Goal: Information Seeking & Learning: Find contact information

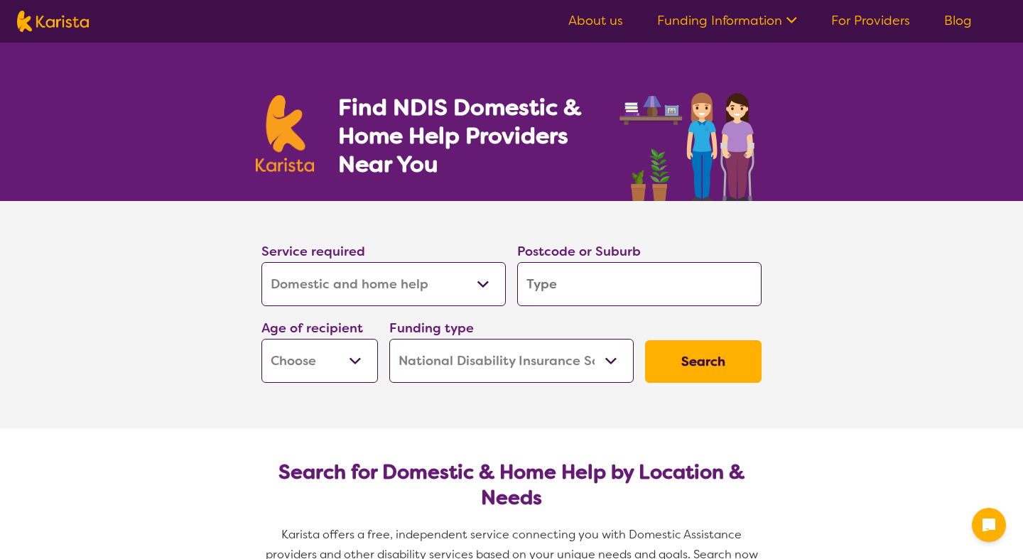
select select "Domestic and home help"
select select "NDIS"
select select "Domestic and home help"
select select "NDIS"
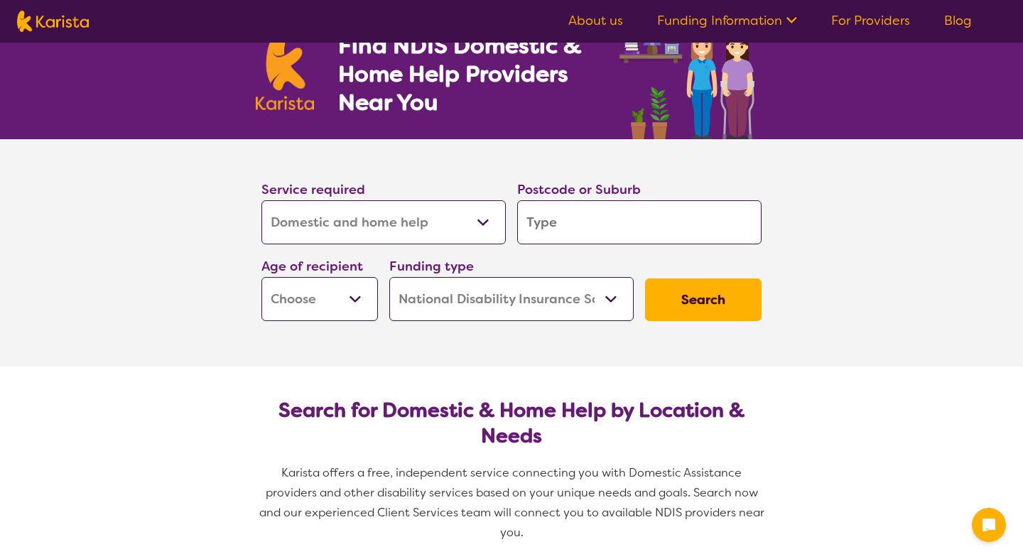
scroll to position [62, 0]
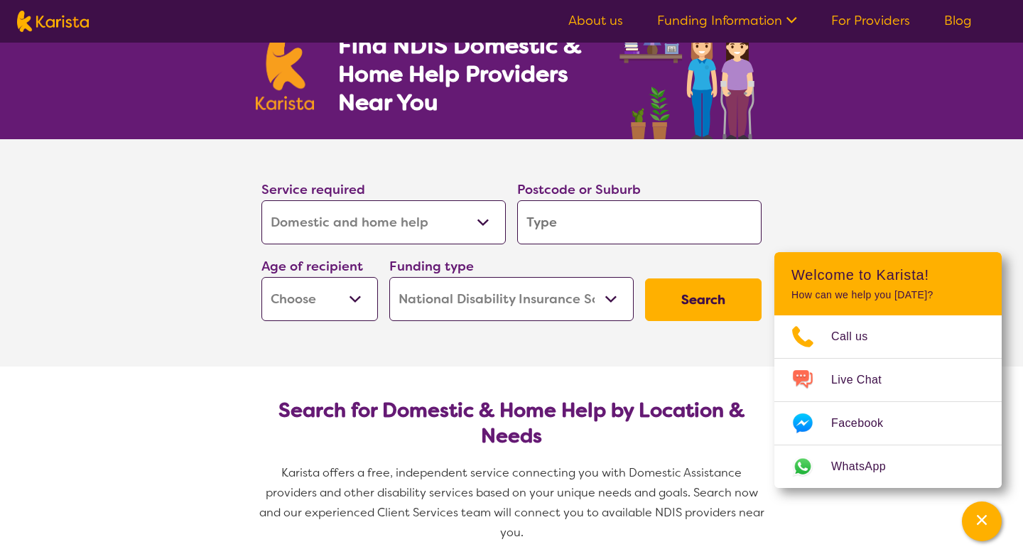
click at [588, 225] on input "search" at bounding box center [639, 222] width 244 height 44
type input "3"
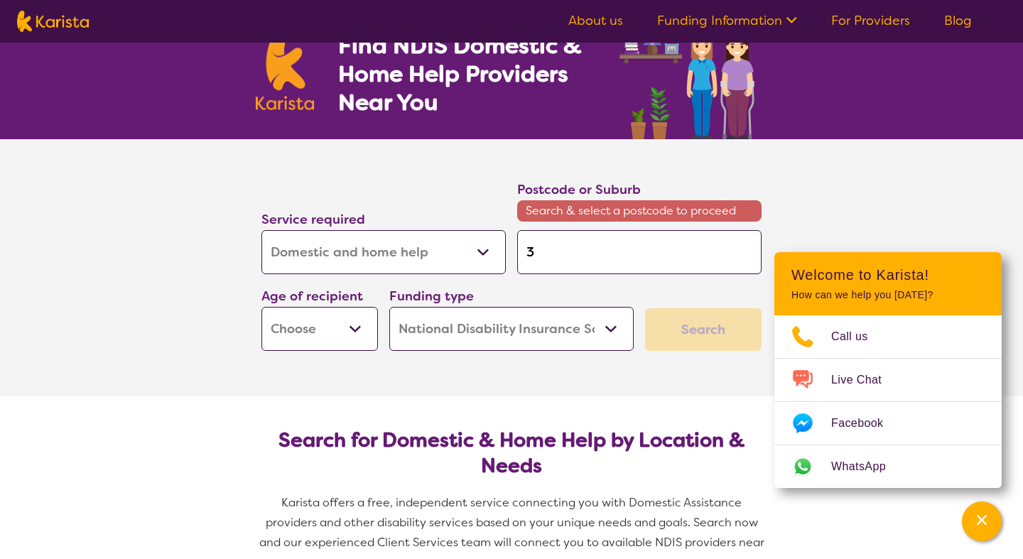
type input "30"
type input "302"
type input "3020"
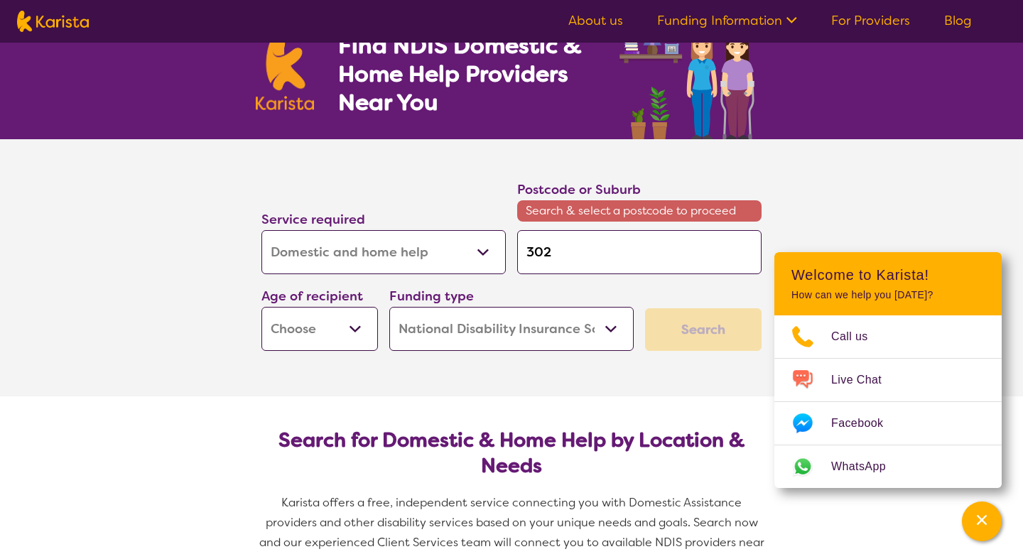
type input "3020"
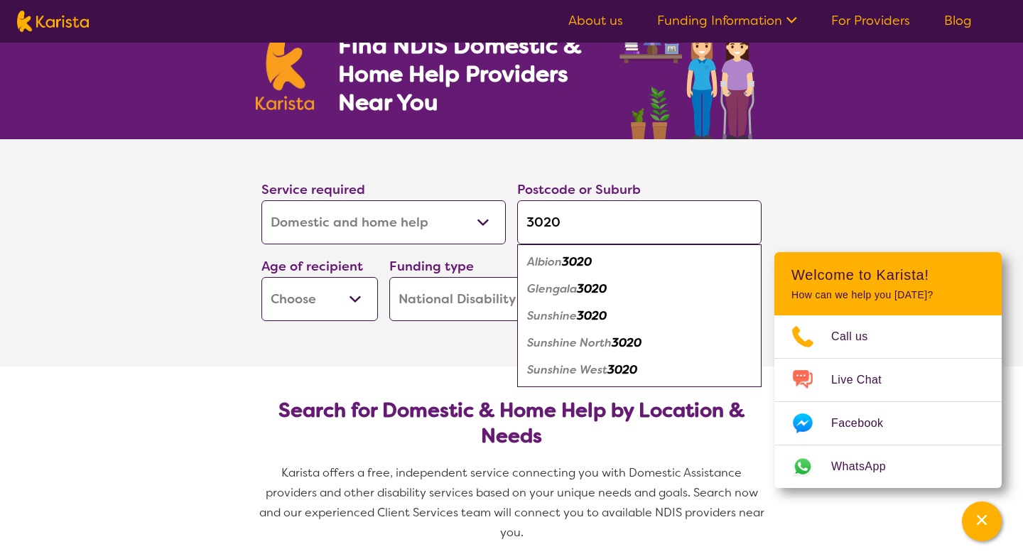
type input "3020"
click at [561, 373] on em "Sunshine West" at bounding box center [567, 369] width 80 height 15
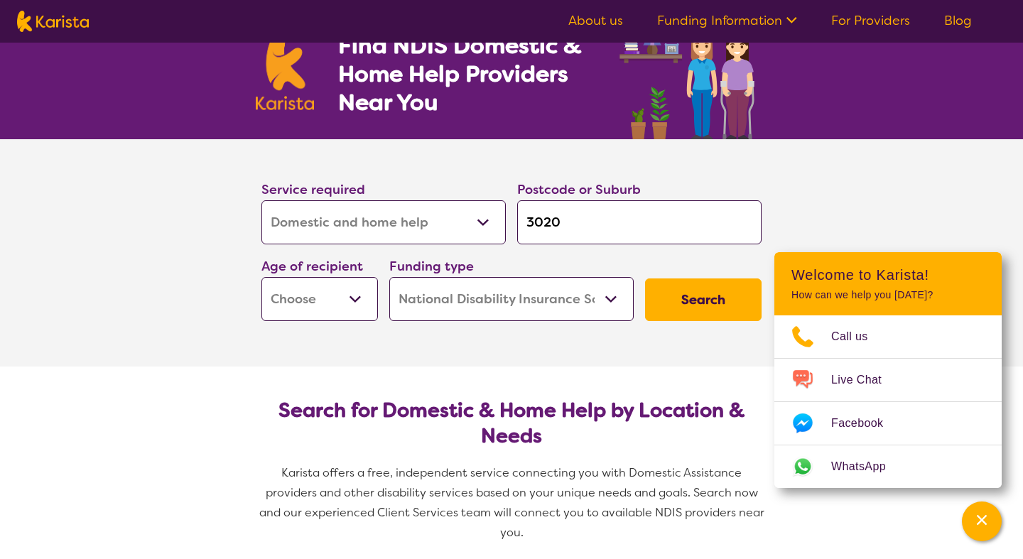
select select "AD"
click option "Adult - 18 to 64" at bounding box center [0, 0] width 0 height 0
select select "AD"
click at [678, 308] on button "Search" at bounding box center [703, 300] width 117 height 43
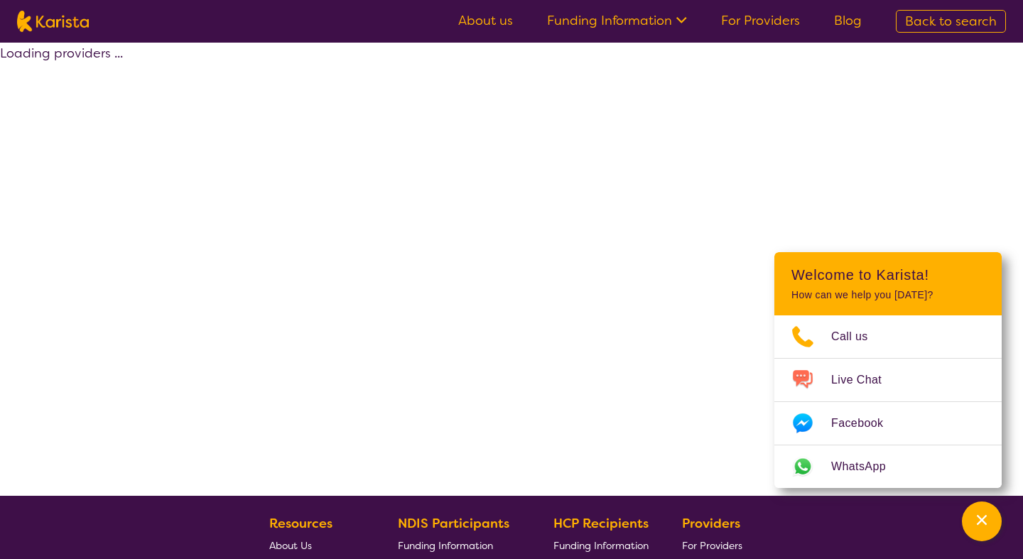
select select "by_score"
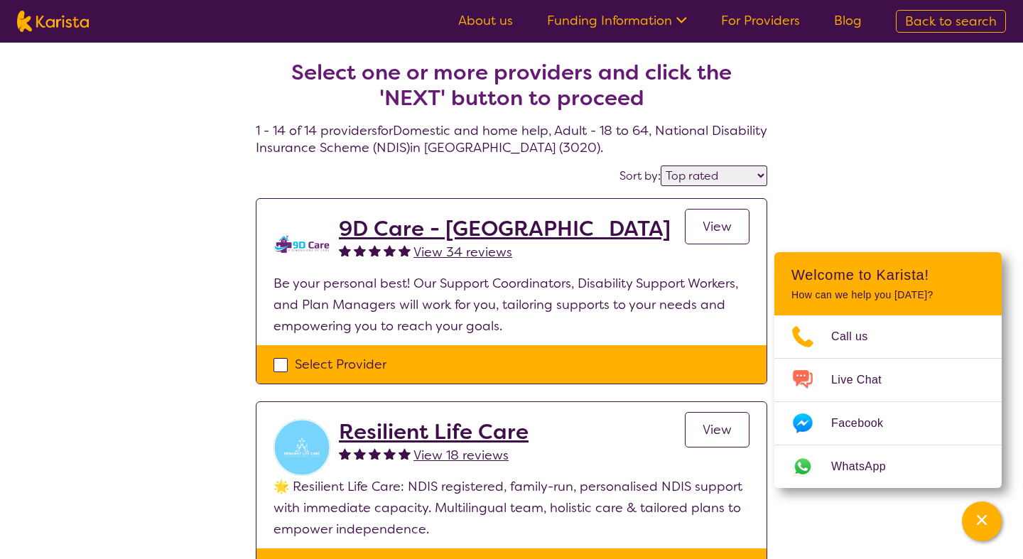
select select "Domestic and home help"
select select "AD"
select select "NDIS"
select select "Domestic and home help"
select select "AD"
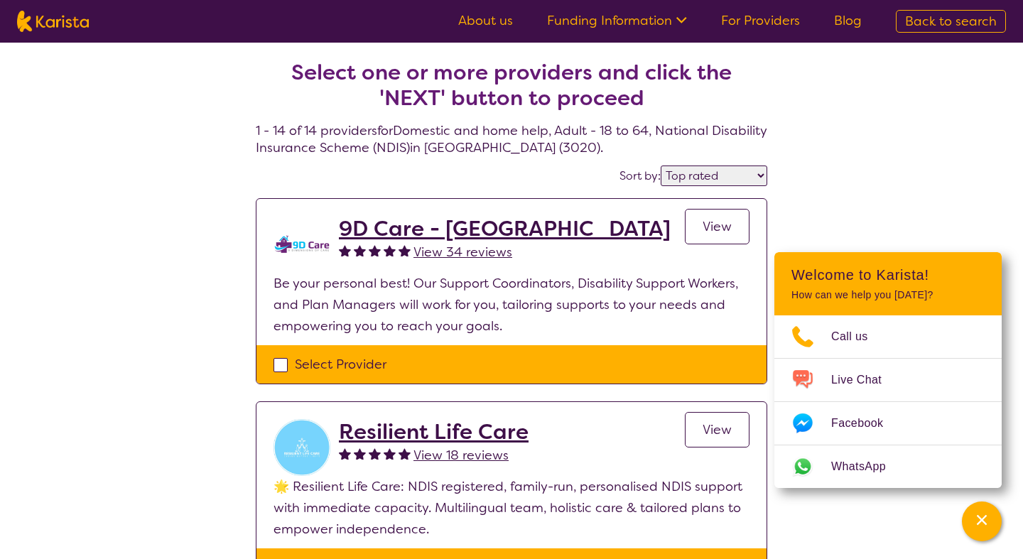
select select "NDIS"
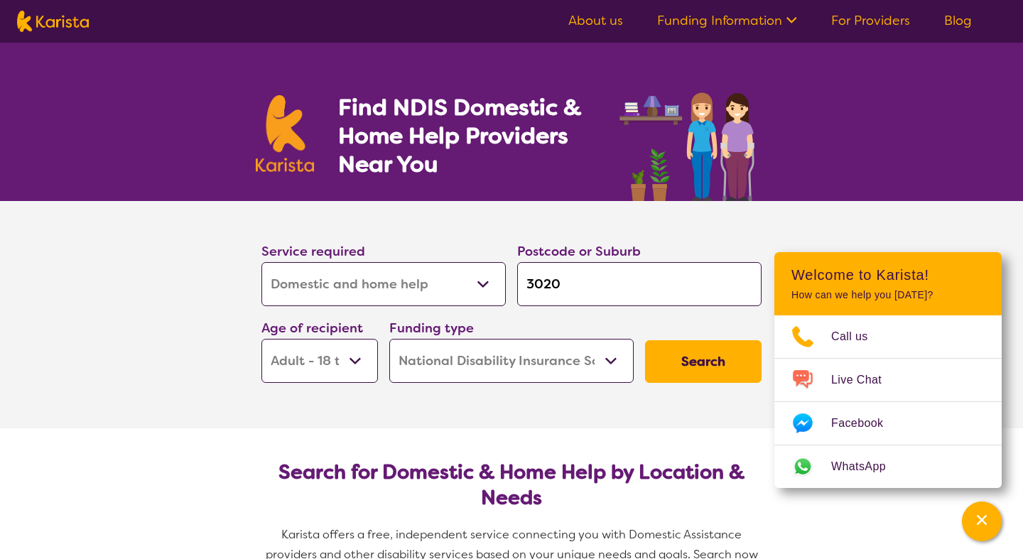
click at [261, 262] on select "Allied Health Assistant Assessment ([MEDICAL_DATA] or [MEDICAL_DATA]) Behaviour…" at bounding box center [383, 284] width 244 height 44
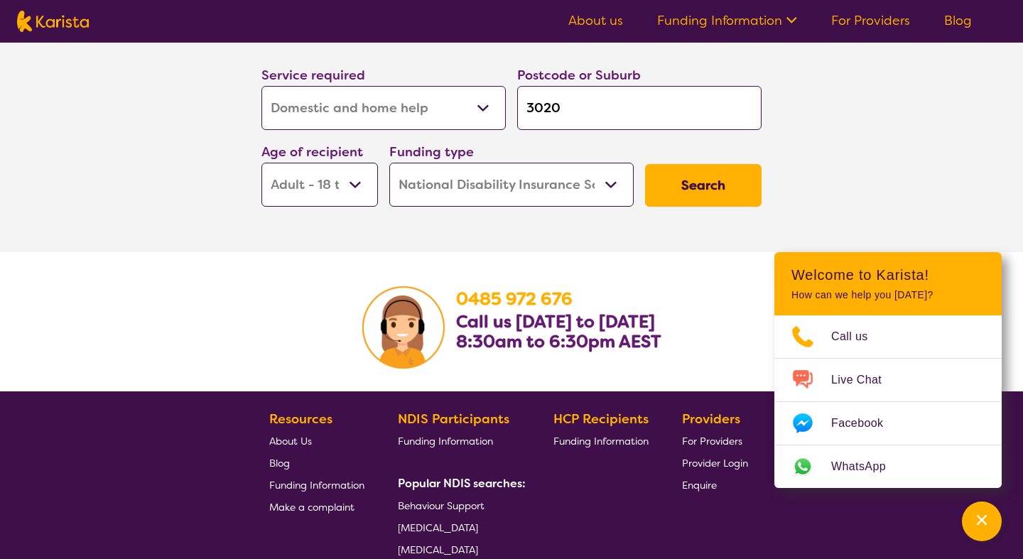
scroll to position [2015, 0]
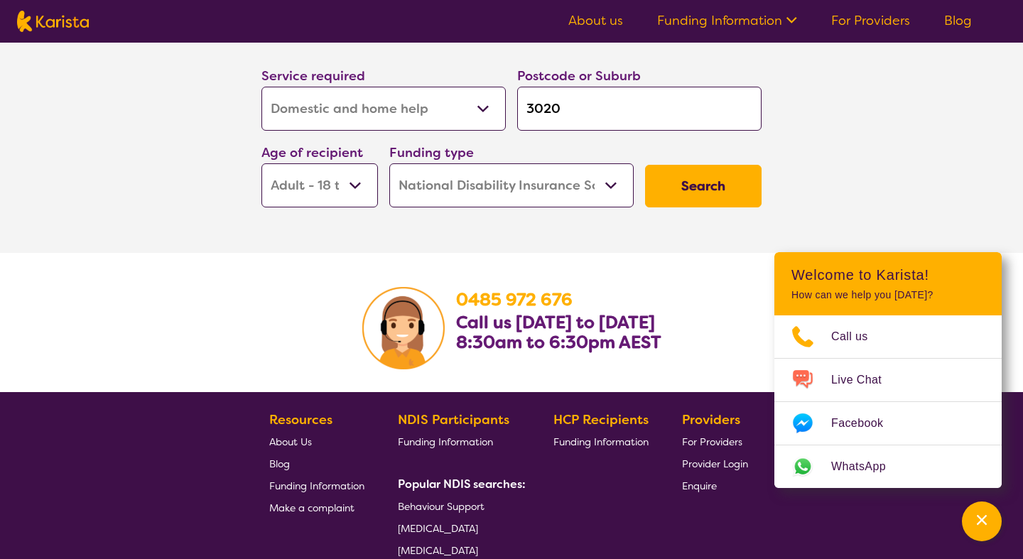
click at [731, 165] on button "Search" at bounding box center [703, 186] width 117 height 43
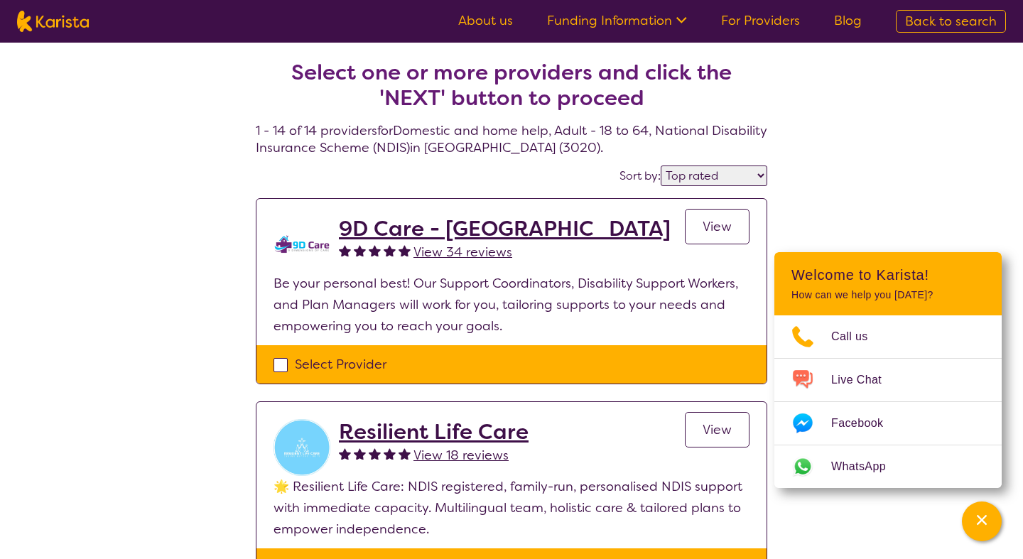
select select "highly_reviewed"
click option "Highly reviewed" at bounding box center [0, 0] width 0 height 0
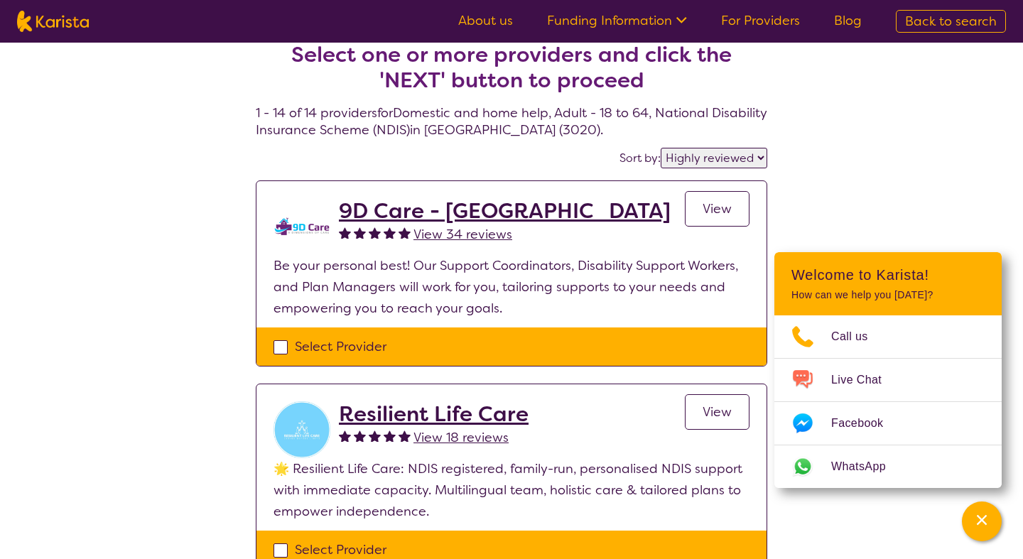
scroll to position [21, 0]
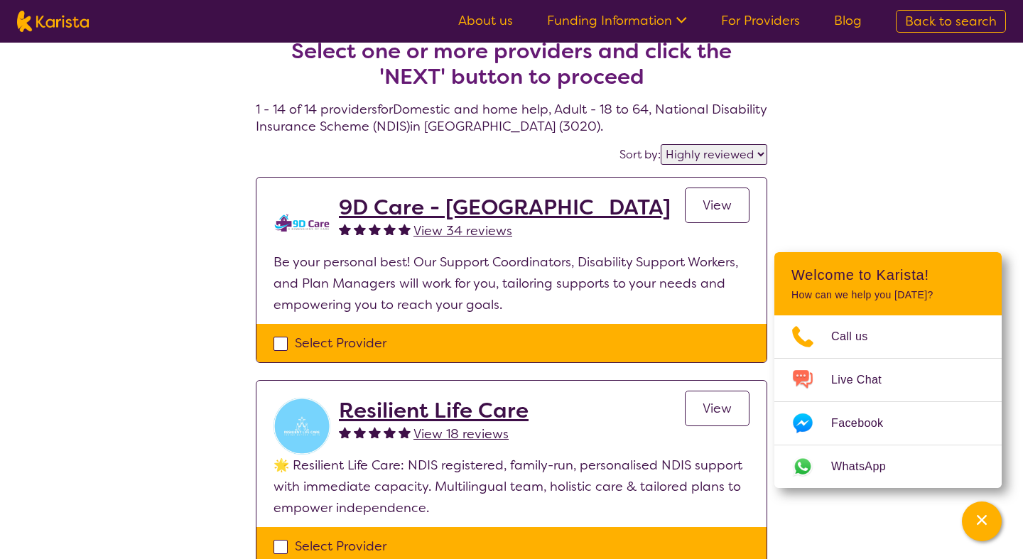
click at [452, 207] on h2 "9D Care - [GEOGRAPHIC_DATA]" at bounding box center [505, 208] width 332 height 26
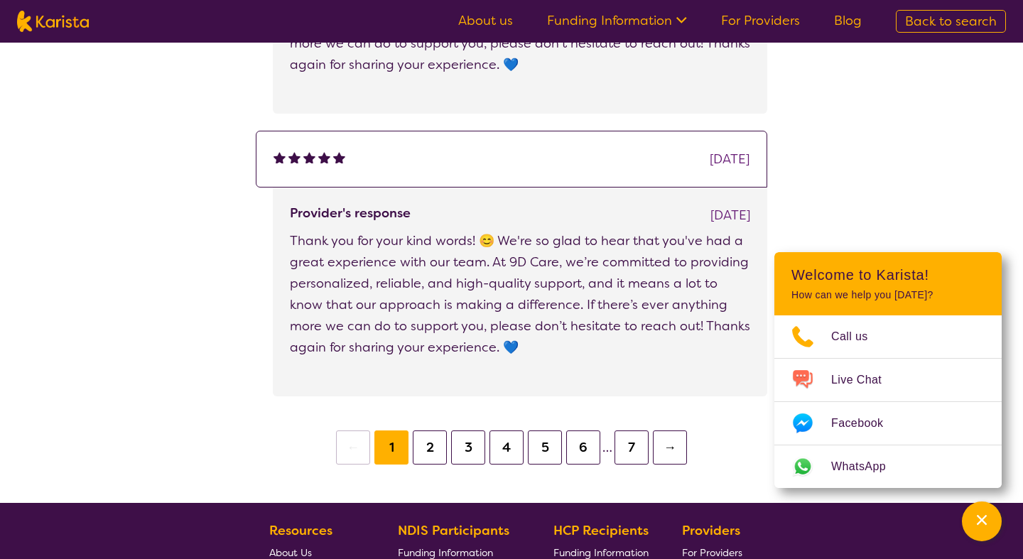
scroll to position [2527, 0]
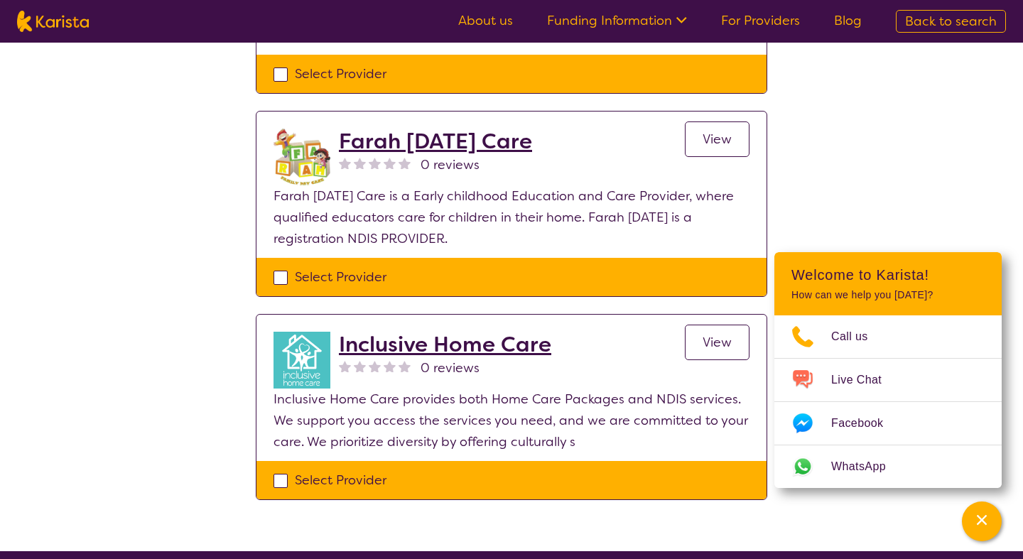
scroll to position [21, 0]
